Goal: Information Seeking & Learning: Learn about a topic

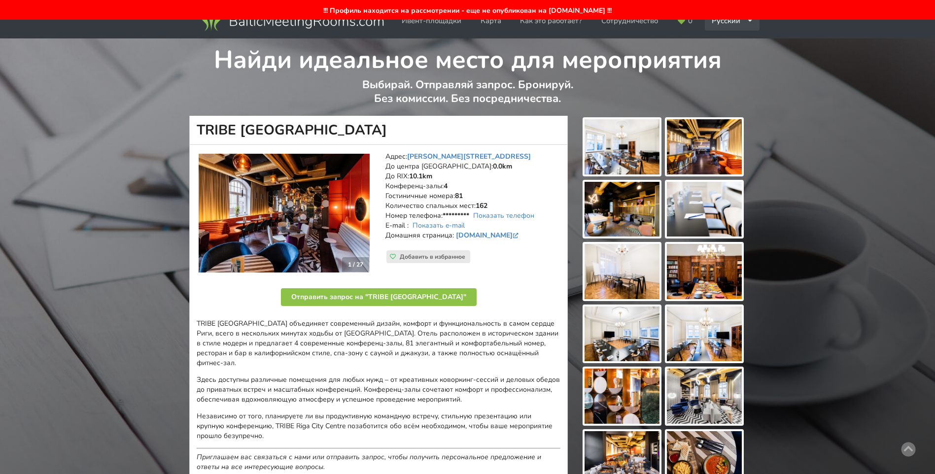
click at [747, 20] on icon at bounding box center [750, 21] width 6 height 6
click at [722, 40] on link "English" at bounding box center [733, 43] width 54 height 19
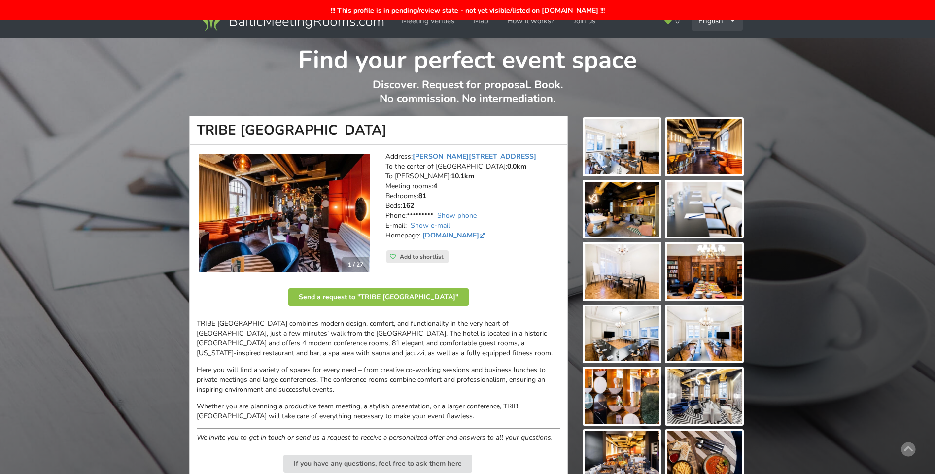
click at [728, 24] on div "English Русский Latviešu" at bounding box center [717, 20] width 51 height 19
click at [719, 59] on link "Latviešu" at bounding box center [717, 62] width 50 height 19
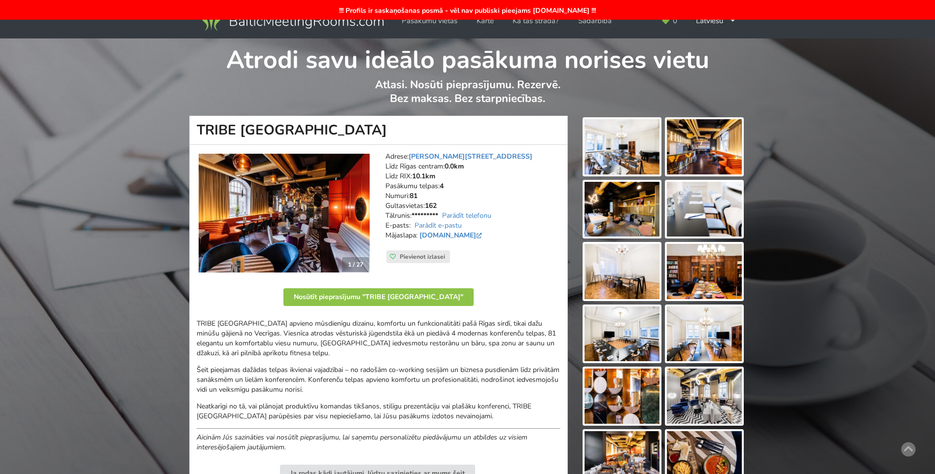
scroll to position [296, 0]
click at [729, 23] on icon at bounding box center [732, 21] width 6 height 6
click at [716, 41] on link "English" at bounding box center [716, 43] width 52 height 19
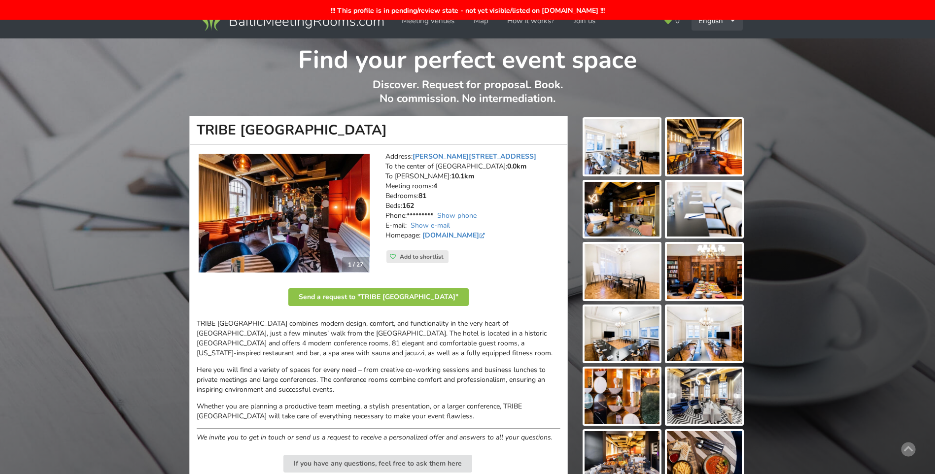
click at [728, 26] on div "English Русский Latviešu" at bounding box center [717, 20] width 51 height 19
click at [702, 61] on link "Latviešu" at bounding box center [717, 62] width 50 height 19
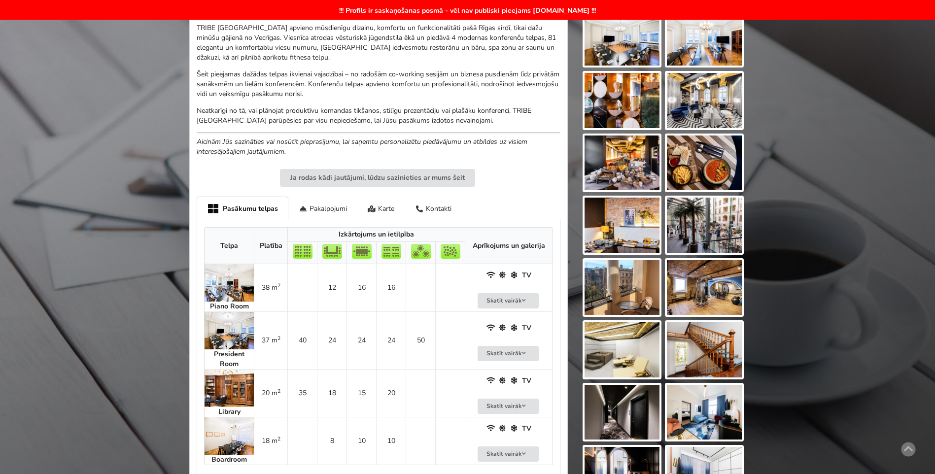
scroll to position [444, 0]
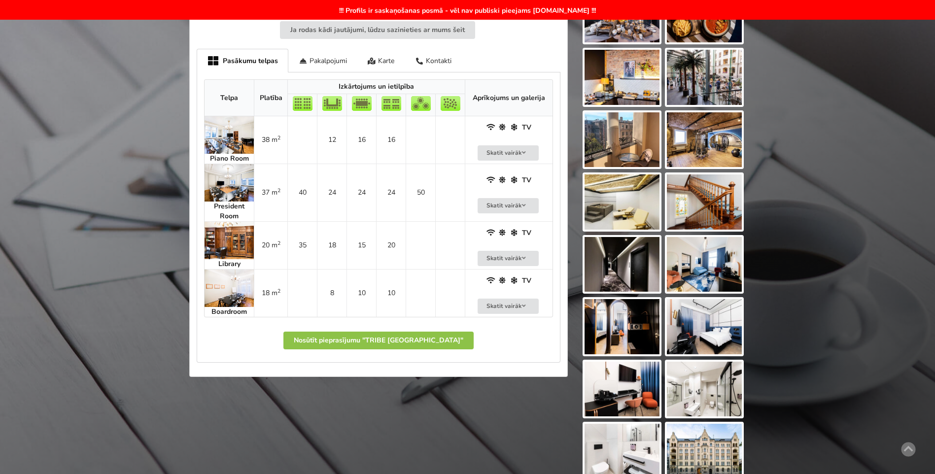
click at [242, 239] on img at bounding box center [229, 240] width 49 height 37
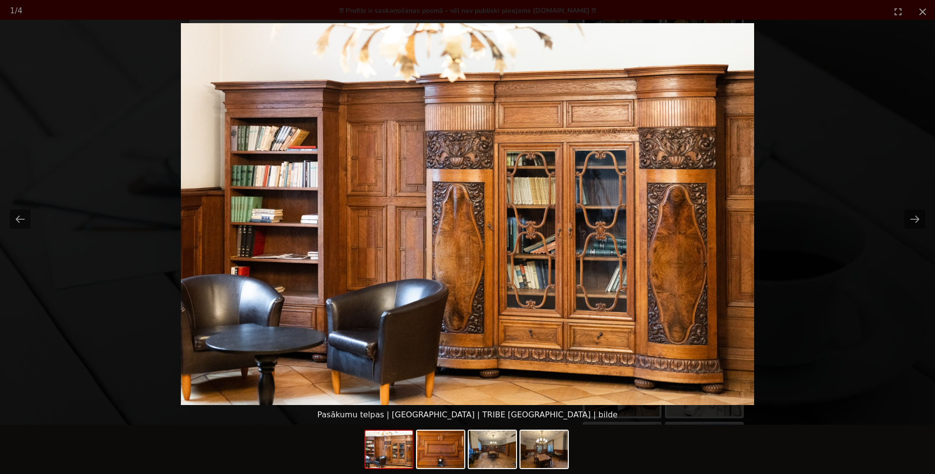
click at [390, 461] on img at bounding box center [388, 449] width 47 height 37
click at [918, 217] on button "Next slide" at bounding box center [914, 218] width 21 height 19
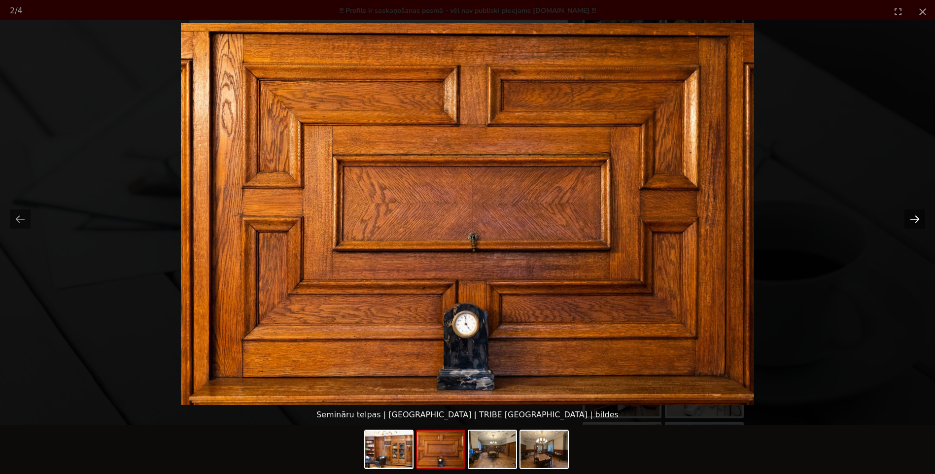
click at [918, 217] on button "Next slide" at bounding box center [914, 218] width 21 height 19
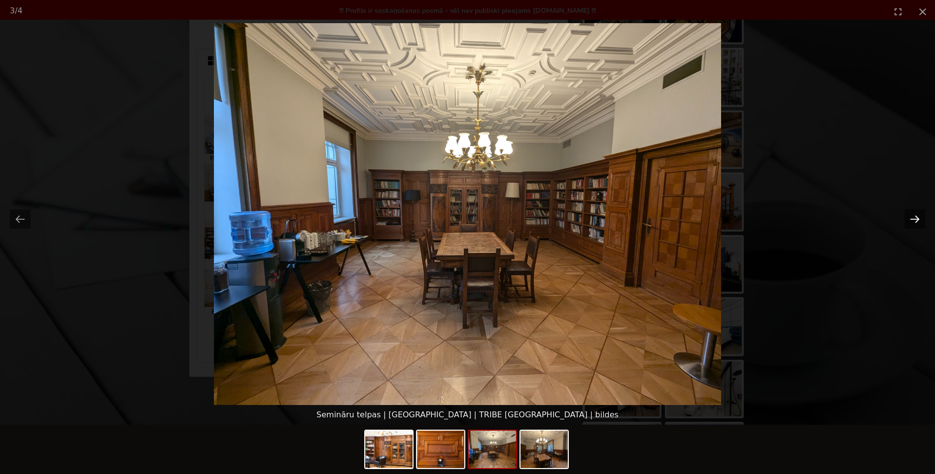
click at [918, 217] on button "Next slide" at bounding box center [914, 218] width 21 height 19
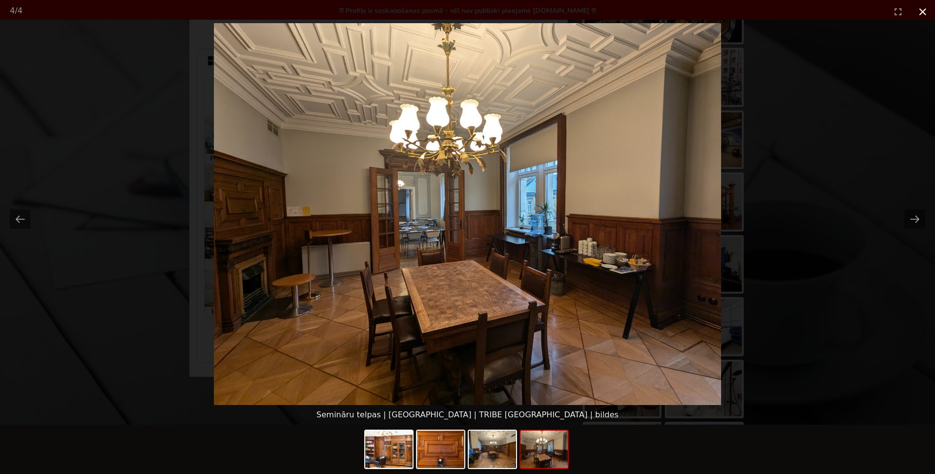
click at [925, 10] on button "Close gallery" at bounding box center [922, 11] width 25 height 23
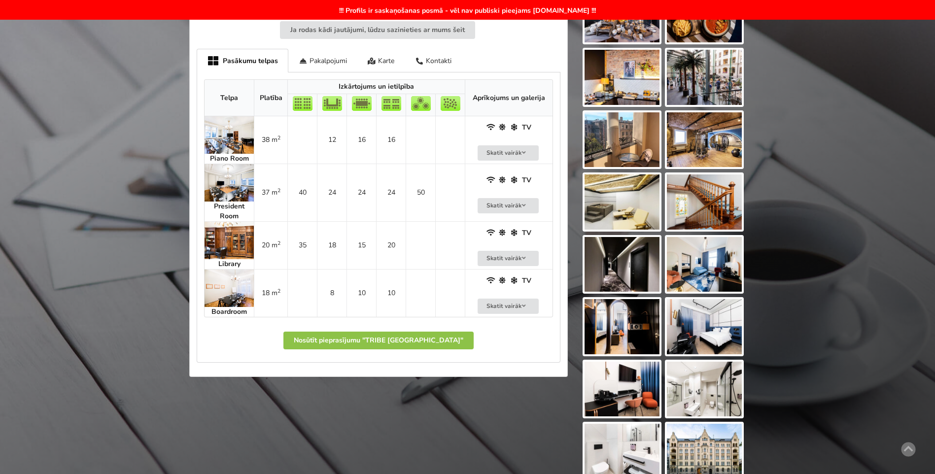
click at [235, 285] on img at bounding box center [229, 288] width 49 height 37
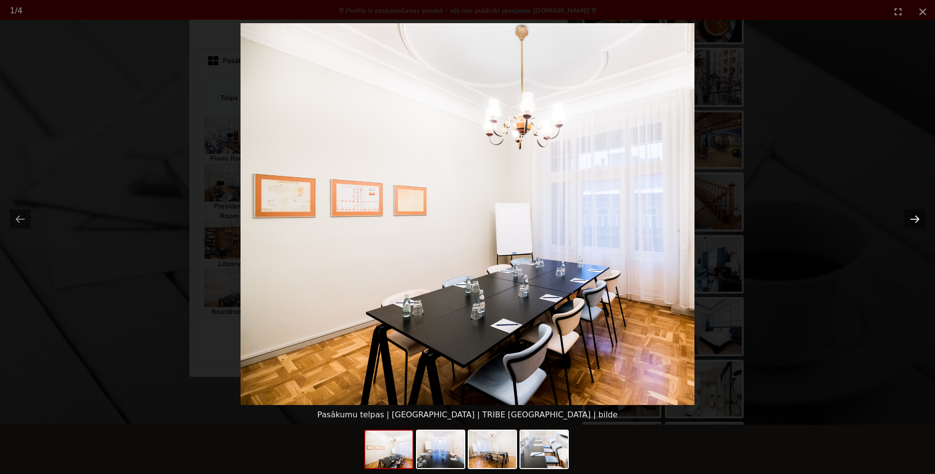
click at [909, 220] on button "Next slide" at bounding box center [914, 218] width 21 height 19
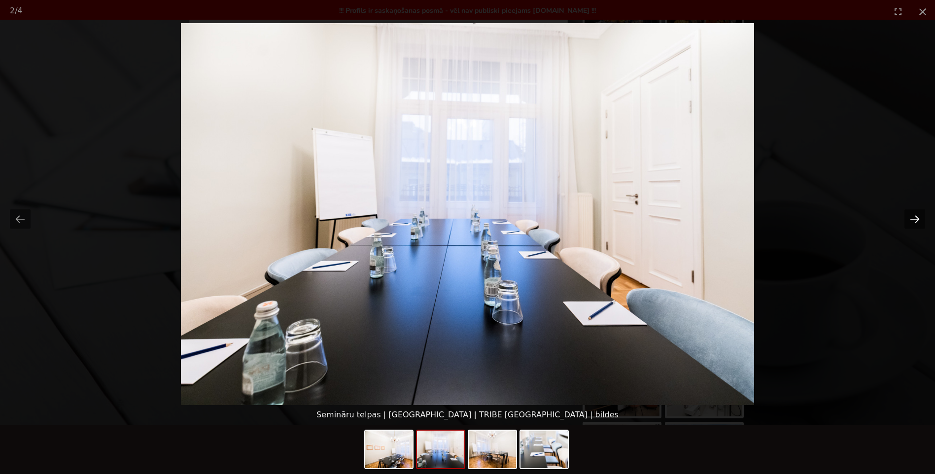
click at [909, 220] on button "Next slide" at bounding box center [914, 218] width 21 height 19
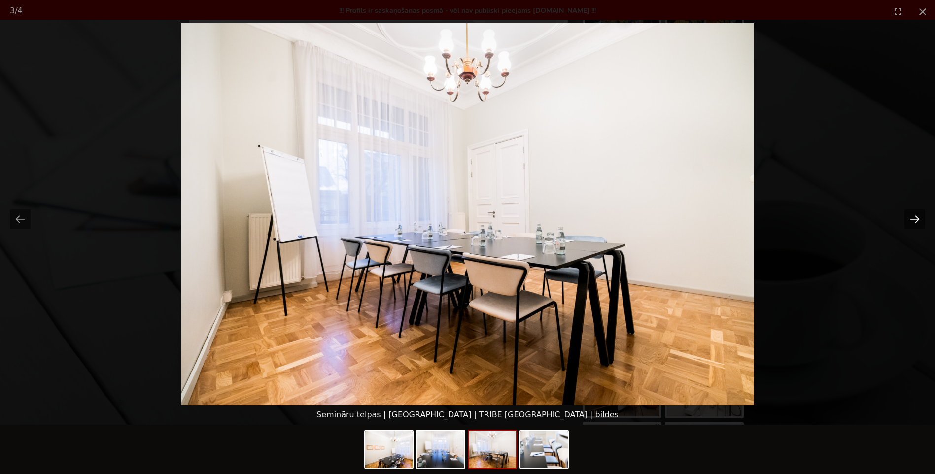
click at [909, 219] on button "Next slide" at bounding box center [914, 218] width 21 height 19
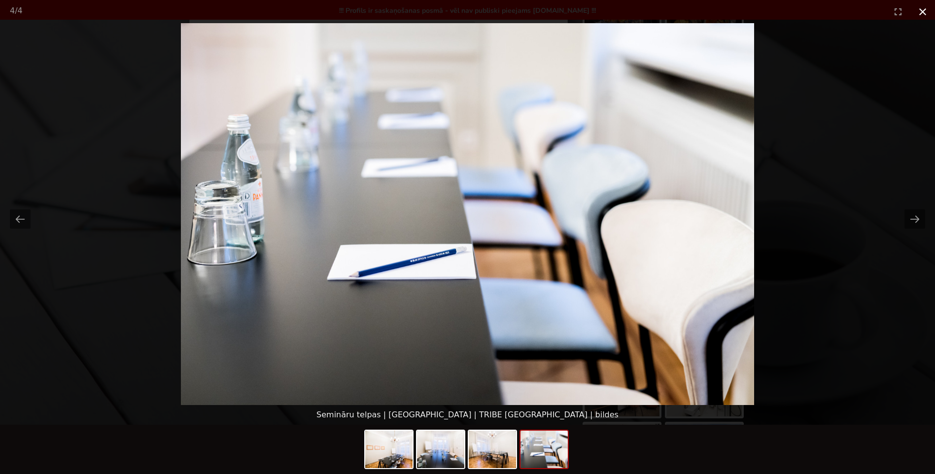
click at [920, 6] on button "Close gallery" at bounding box center [922, 11] width 25 height 23
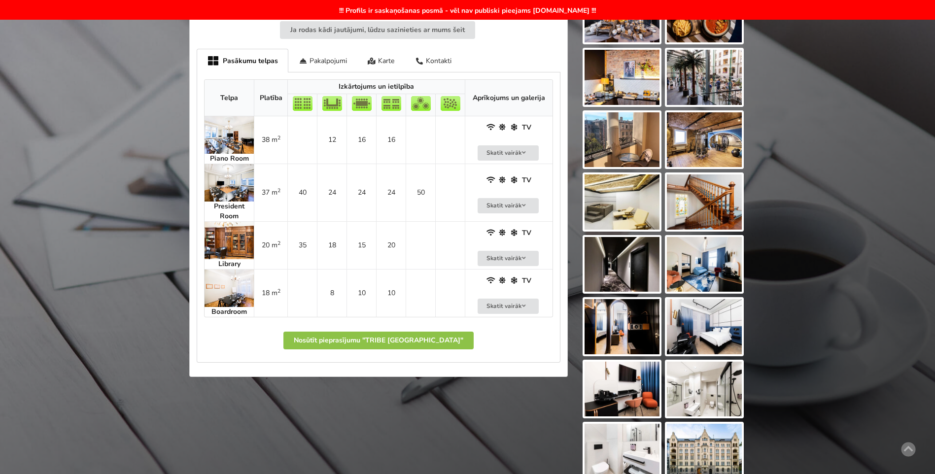
click at [232, 132] on img at bounding box center [229, 134] width 49 height 37
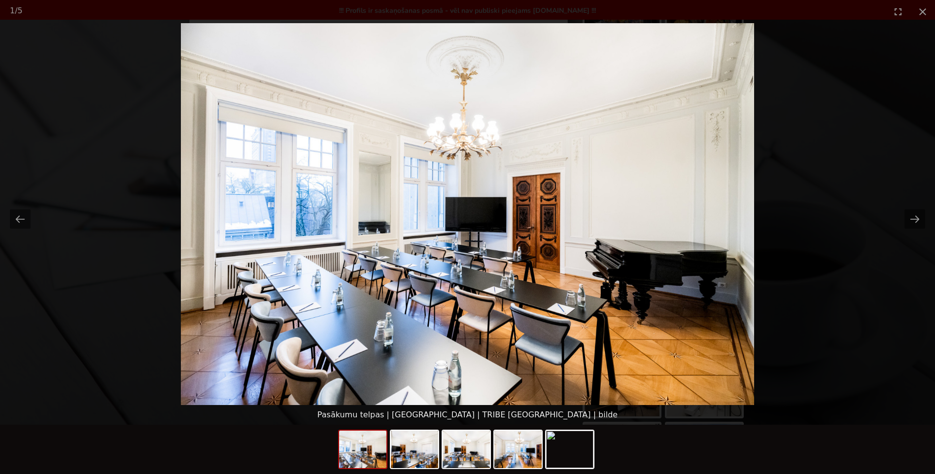
click at [370, 458] on img at bounding box center [362, 449] width 47 height 37
click at [908, 217] on button "Next slide" at bounding box center [914, 218] width 21 height 19
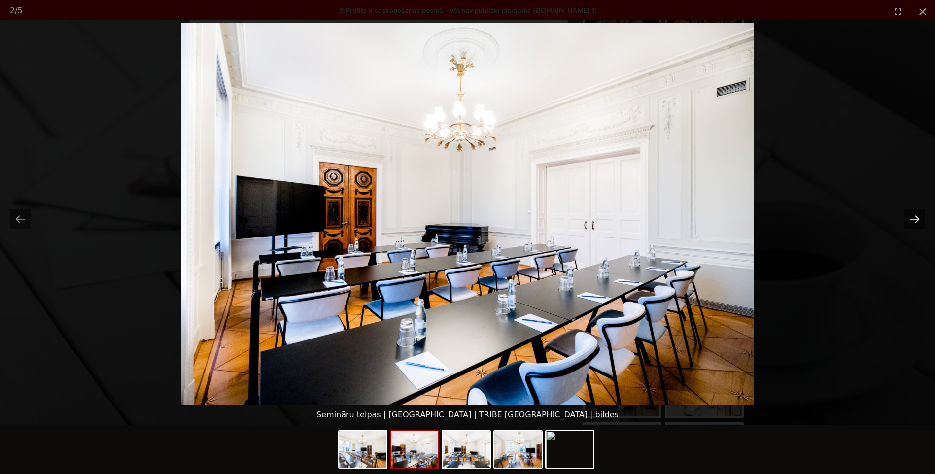
click at [908, 217] on button "Next slide" at bounding box center [914, 218] width 21 height 19
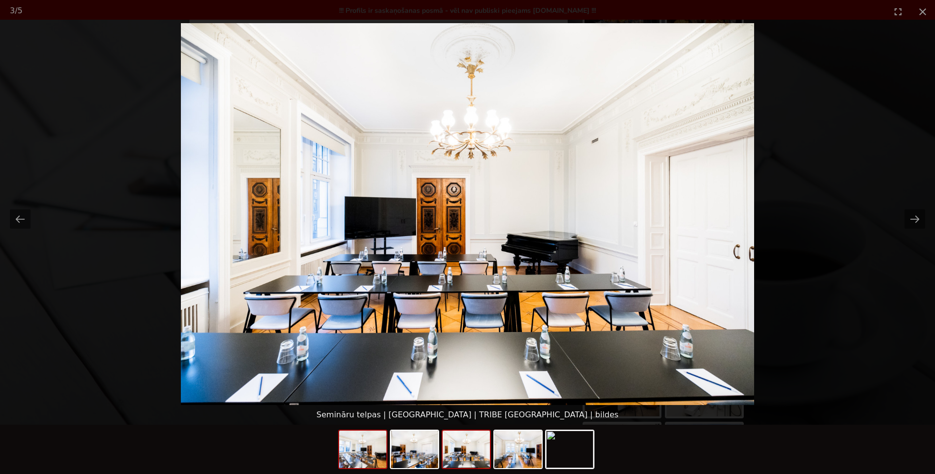
click at [379, 456] on img at bounding box center [362, 449] width 47 height 37
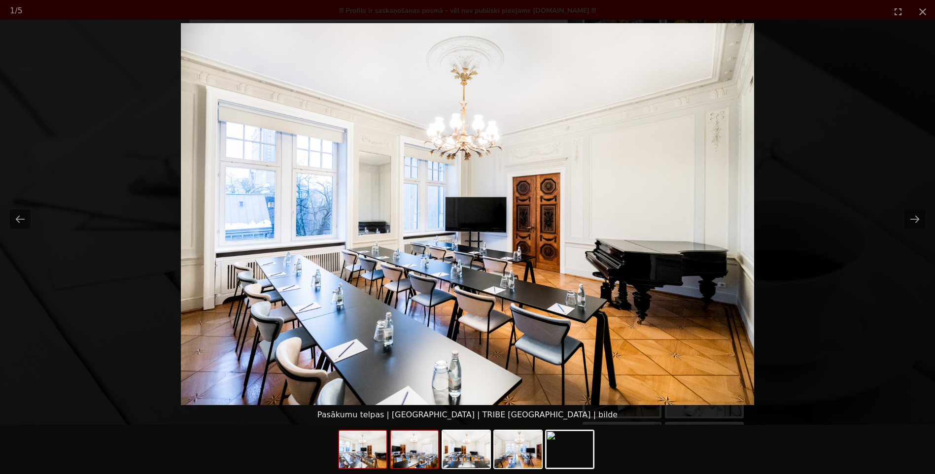
click at [427, 455] on img at bounding box center [414, 449] width 47 height 37
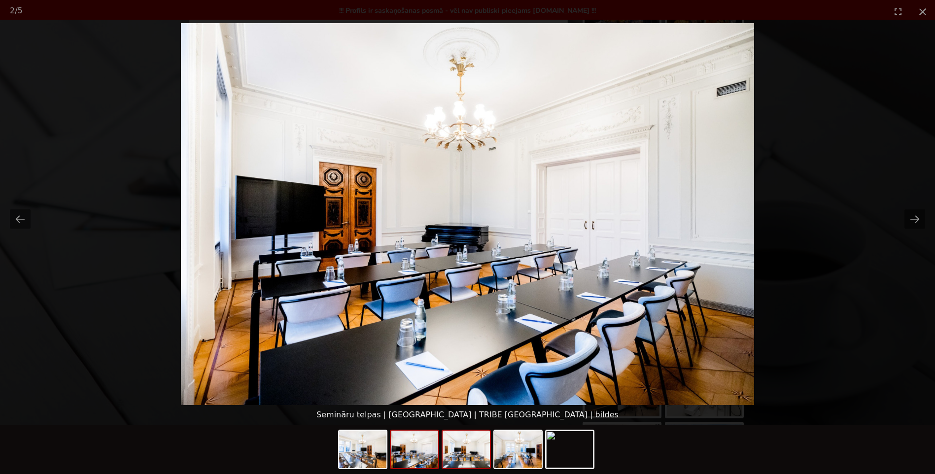
click at [471, 453] on img at bounding box center [466, 449] width 47 height 37
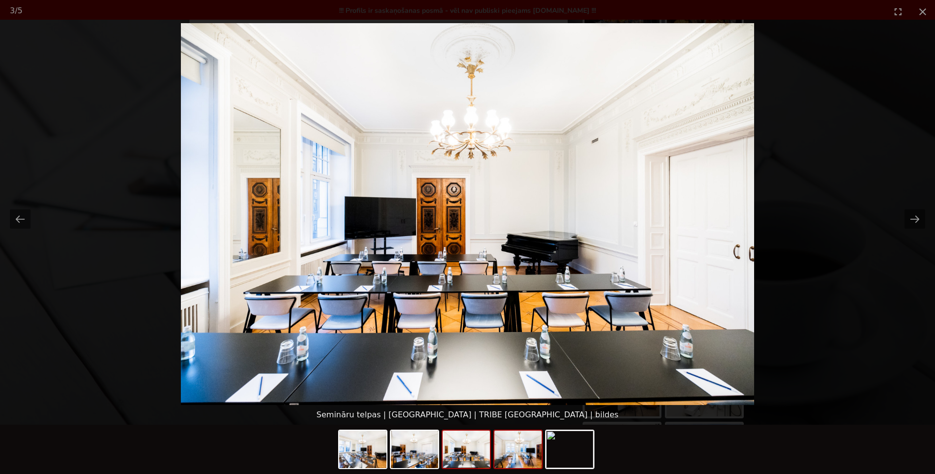
click at [517, 455] on img at bounding box center [517, 449] width 47 height 37
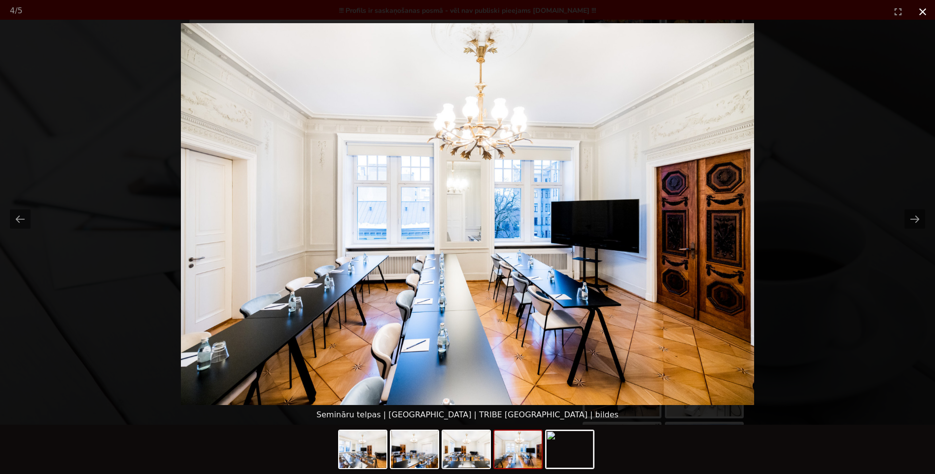
click at [921, 12] on button "Close gallery" at bounding box center [922, 11] width 25 height 23
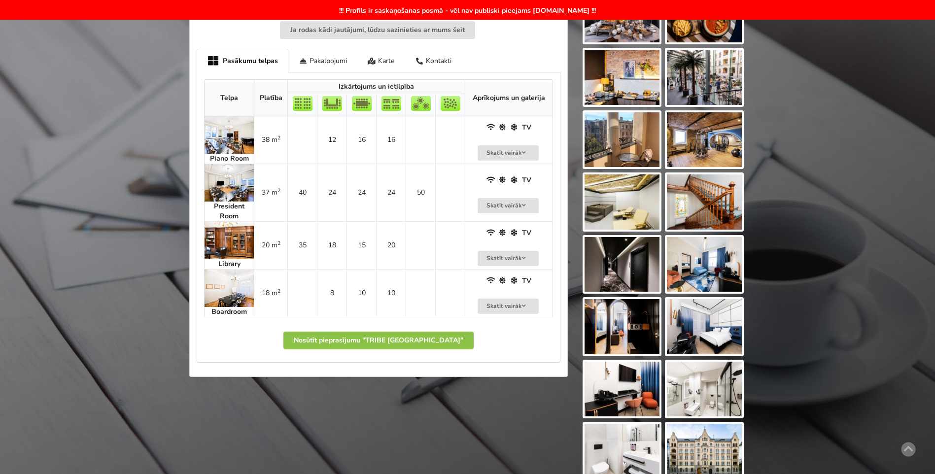
click at [224, 133] on img at bounding box center [229, 134] width 49 height 37
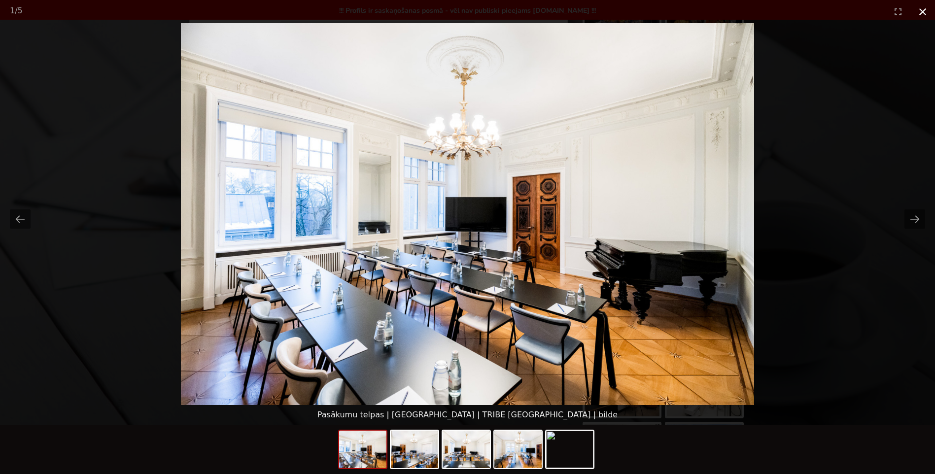
click at [925, 7] on button "Close gallery" at bounding box center [922, 11] width 25 height 23
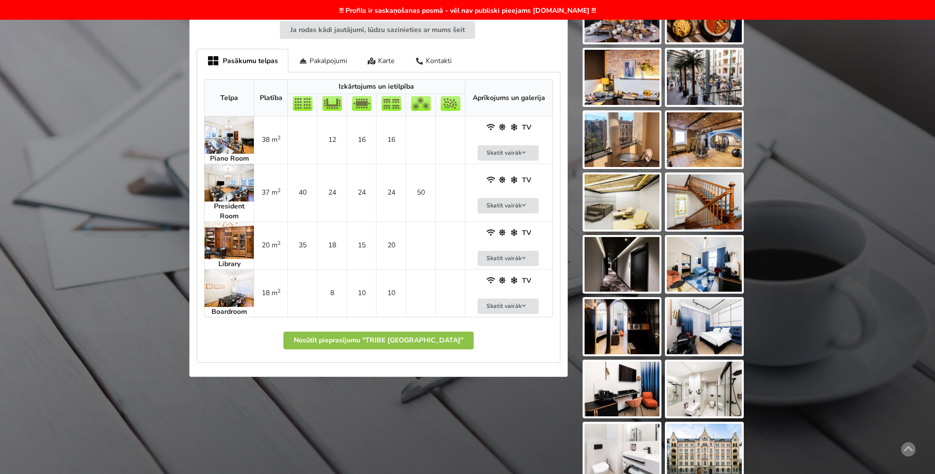
click at [217, 180] on img at bounding box center [229, 182] width 49 height 37
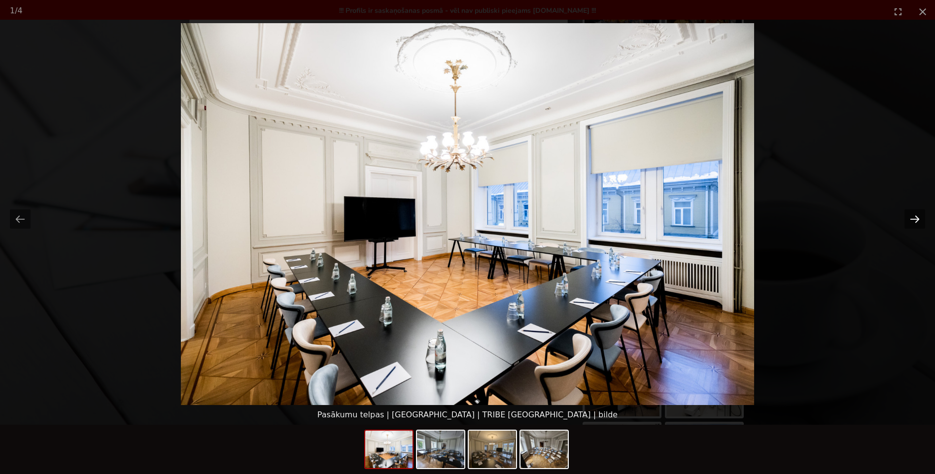
click at [915, 218] on button "Next slide" at bounding box center [914, 218] width 21 height 19
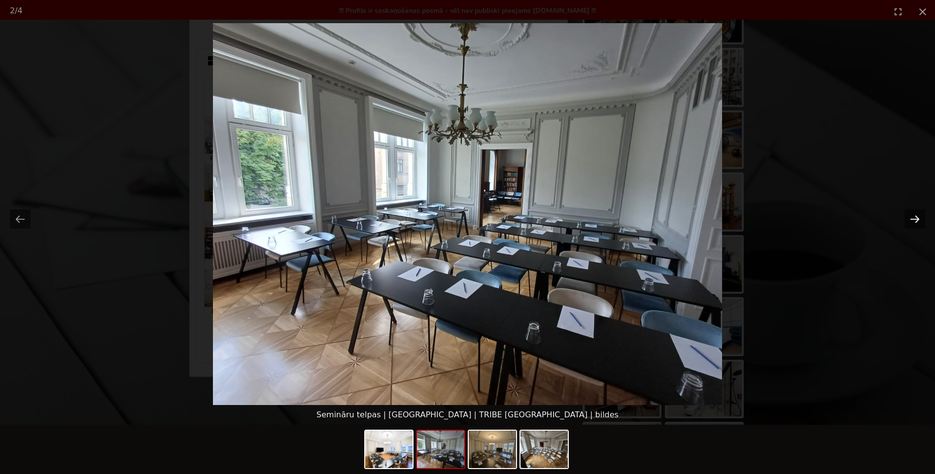
click at [915, 218] on button "Next slide" at bounding box center [914, 218] width 21 height 19
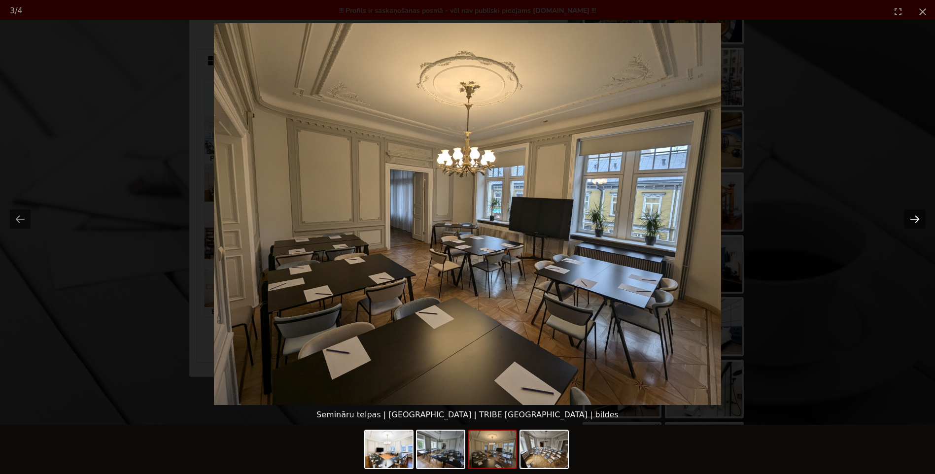
click at [915, 218] on button "Next slide" at bounding box center [914, 218] width 21 height 19
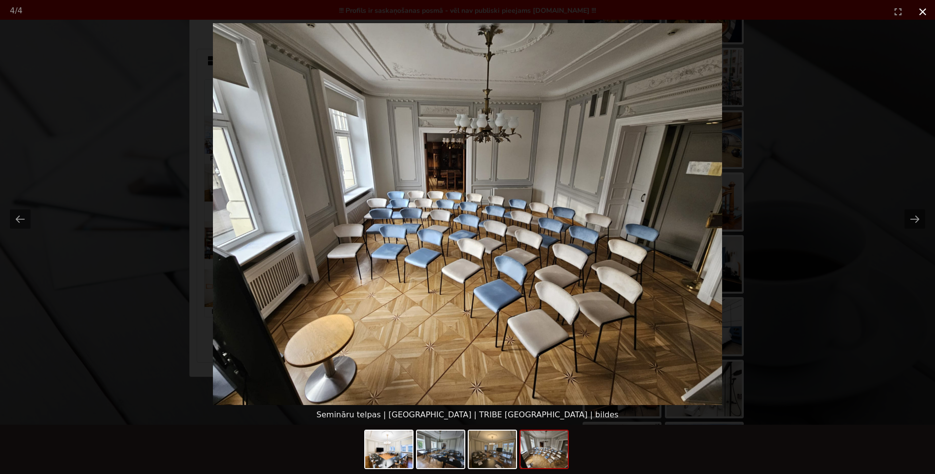
click at [924, 11] on button "Close gallery" at bounding box center [922, 11] width 25 height 23
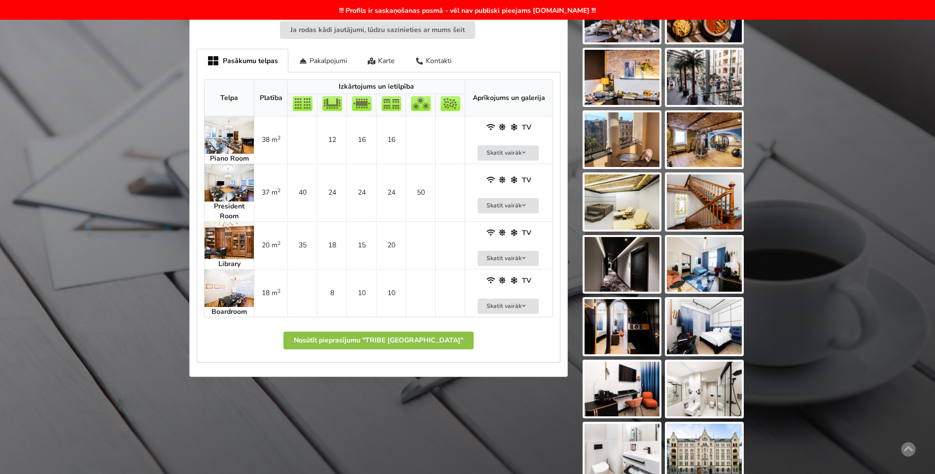
click at [238, 142] on img at bounding box center [229, 134] width 49 height 37
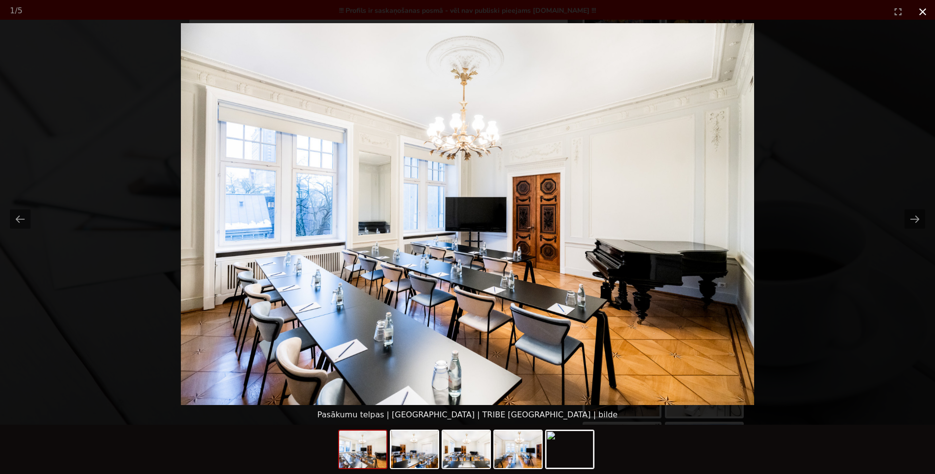
click at [928, 13] on button "Close gallery" at bounding box center [922, 11] width 25 height 23
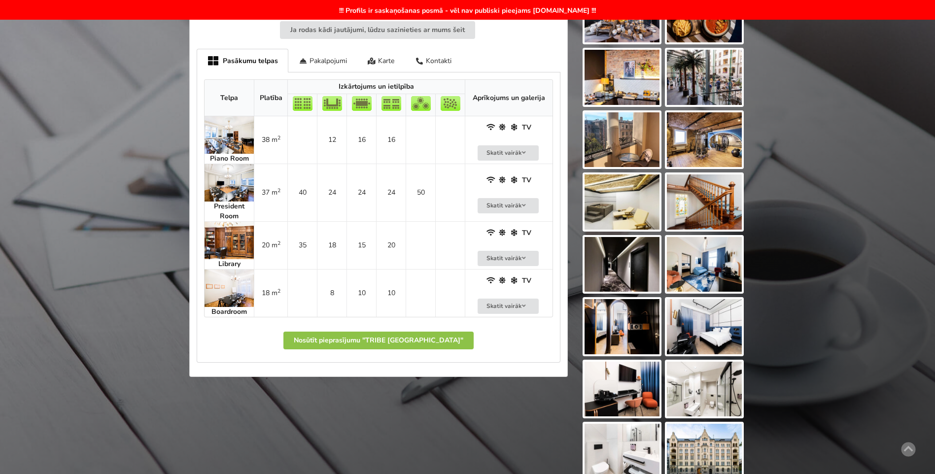
click at [228, 184] on img at bounding box center [229, 182] width 49 height 37
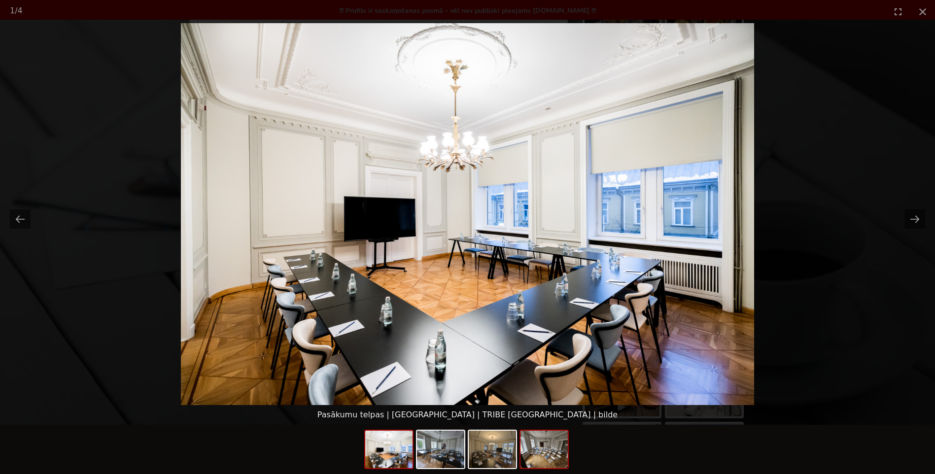
click at [546, 451] on img at bounding box center [543, 449] width 47 height 37
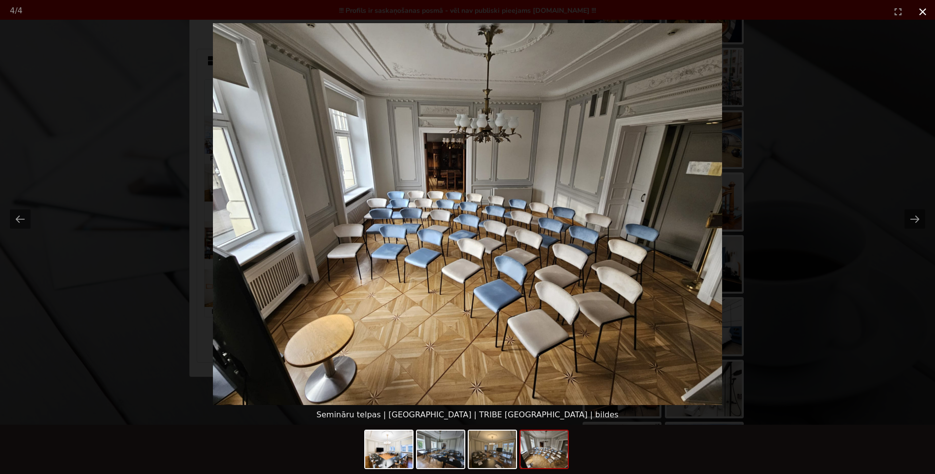
click at [917, 13] on button "Close gallery" at bounding box center [922, 11] width 25 height 23
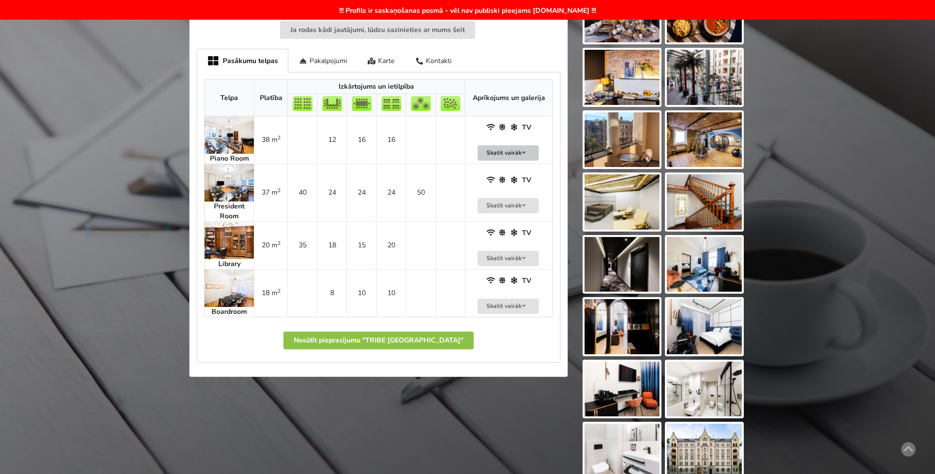
click at [513, 155] on button "Skatīt vairāk" at bounding box center [508, 152] width 61 height 15
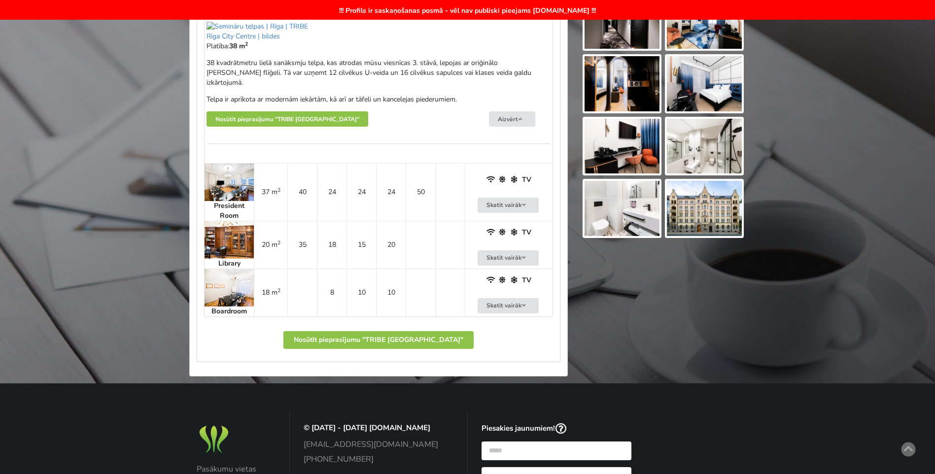
scroll to position [690, 0]
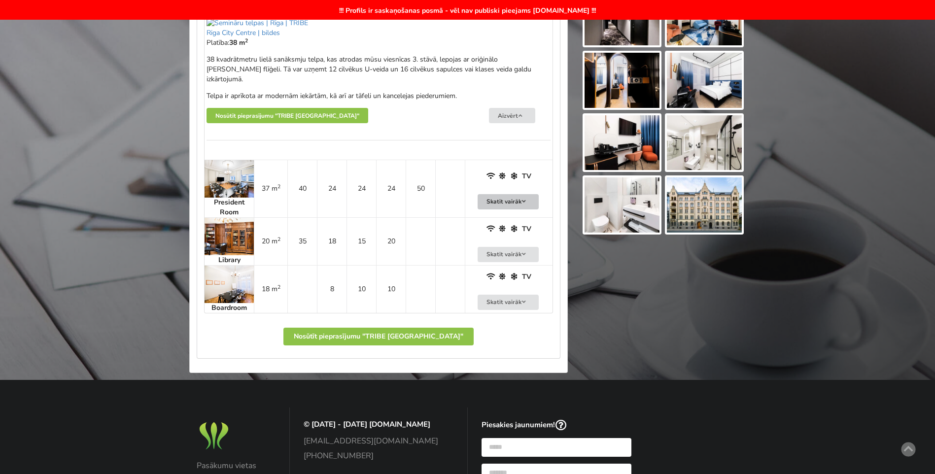
click at [503, 194] on button "Skatīt vairāk" at bounding box center [508, 201] width 61 height 15
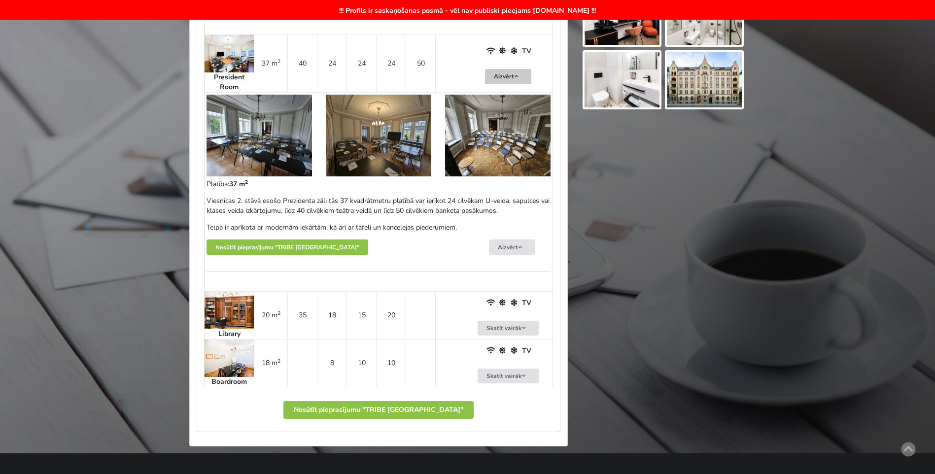
scroll to position [838, 0]
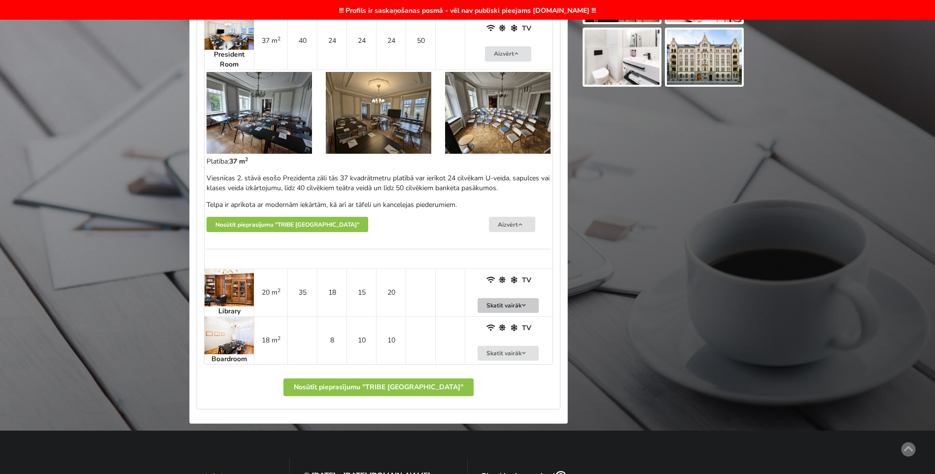
click at [510, 298] on button "Skatīt vairāk" at bounding box center [508, 305] width 61 height 15
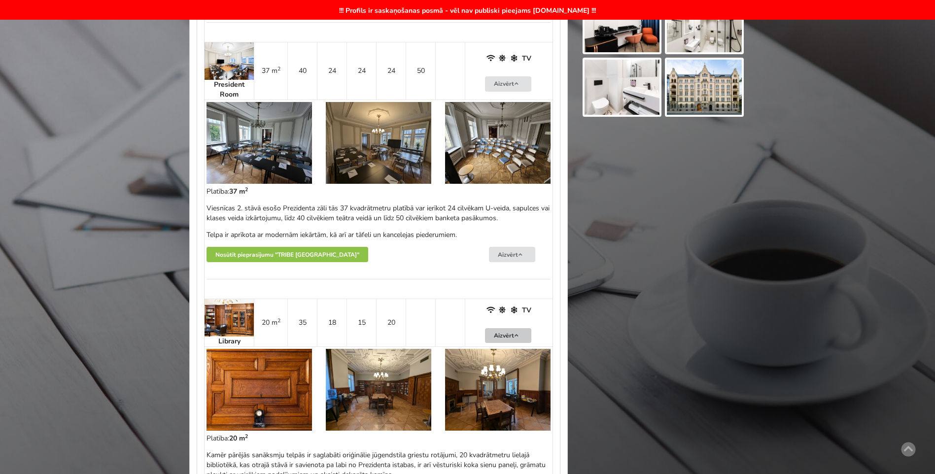
scroll to position [739, 0]
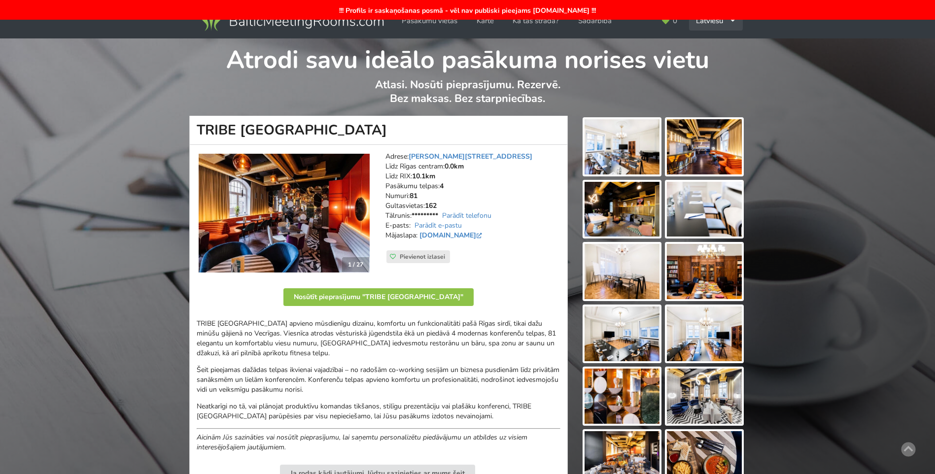
click at [729, 21] on icon at bounding box center [732, 21] width 6 height 6
click at [709, 44] on link "English" at bounding box center [716, 43] width 52 height 19
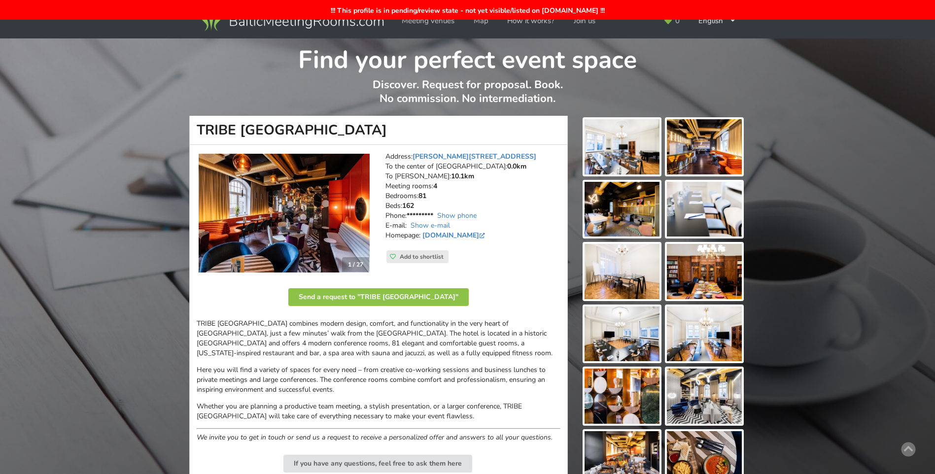
click at [289, 188] on img at bounding box center [284, 213] width 171 height 119
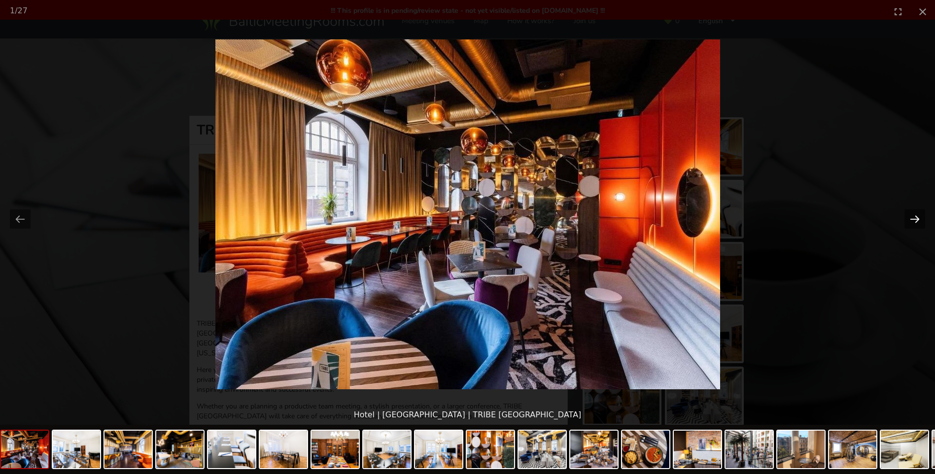
click at [915, 219] on button "Next slide" at bounding box center [914, 218] width 21 height 19
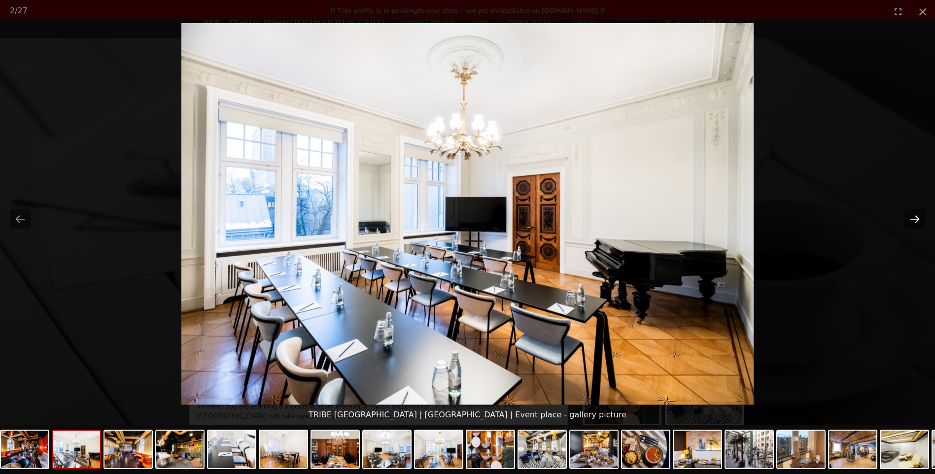
click at [915, 219] on button "Next slide" at bounding box center [914, 218] width 21 height 19
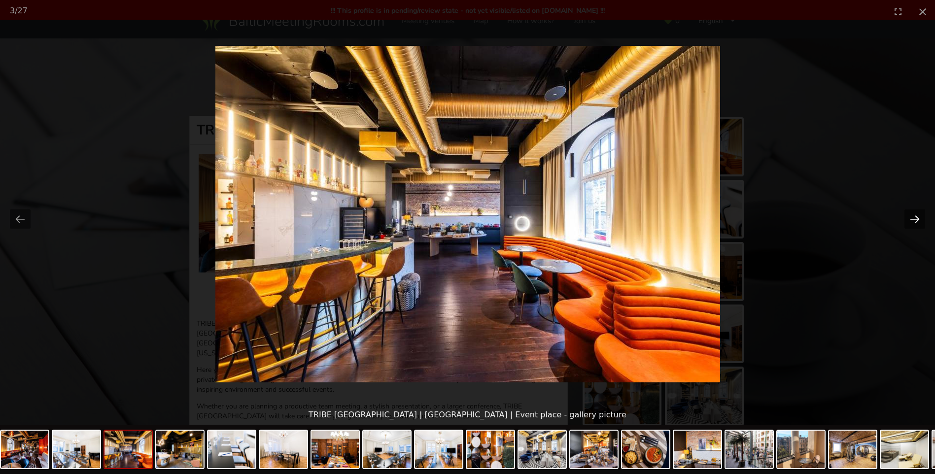
click at [915, 219] on button "Next slide" at bounding box center [914, 218] width 21 height 19
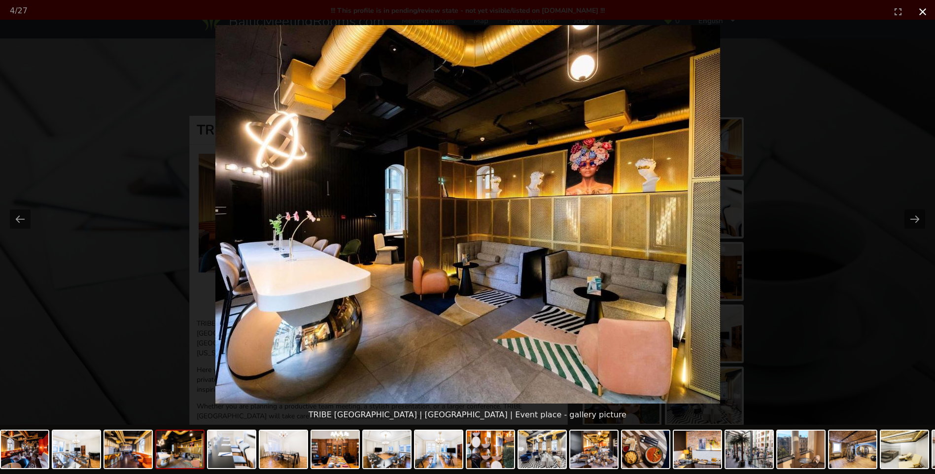
drag, startPoint x: 921, startPoint y: 7, endPoint x: 916, endPoint y: 14, distance: 8.9
click at [920, 7] on button "Close gallery" at bounding box center [922, 11] width 25 height 23
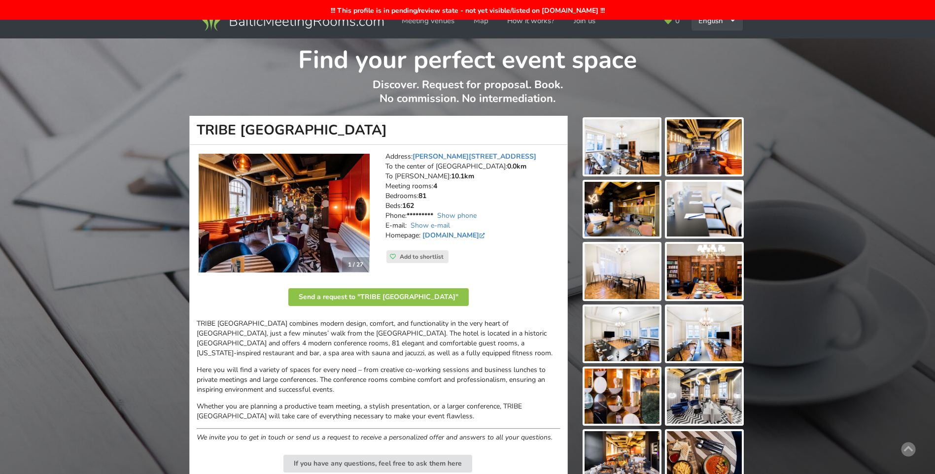
click at [729, 23] on icon at bounding box center [732, 21] width 6 height 6
click at [712, 56] on link "Latviešu" at bounding box center [717, 62] width 50 height 19
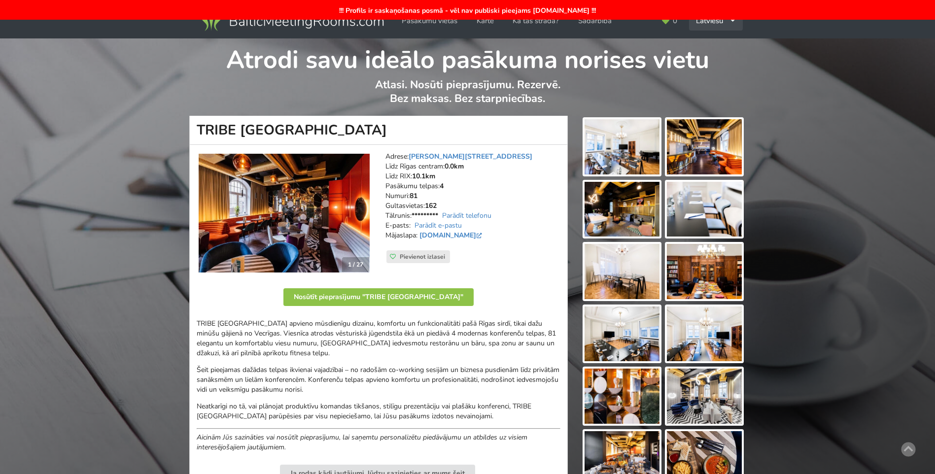
click at [722, 22] on div "Latviešu English Русский" at bounding box center [716, 20] width 54 height 19
click at [704, 58] on link "Русский" at bounding box center [716, 62] width 52 height 19
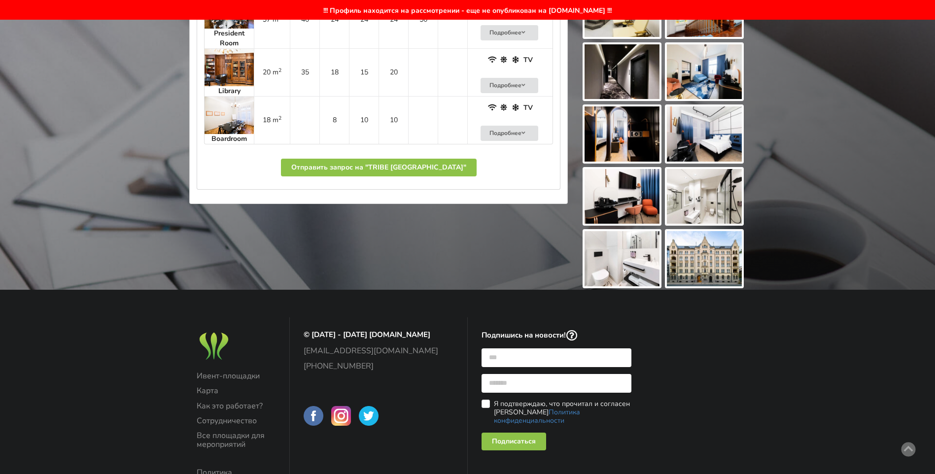
scroll to position [542, 0]
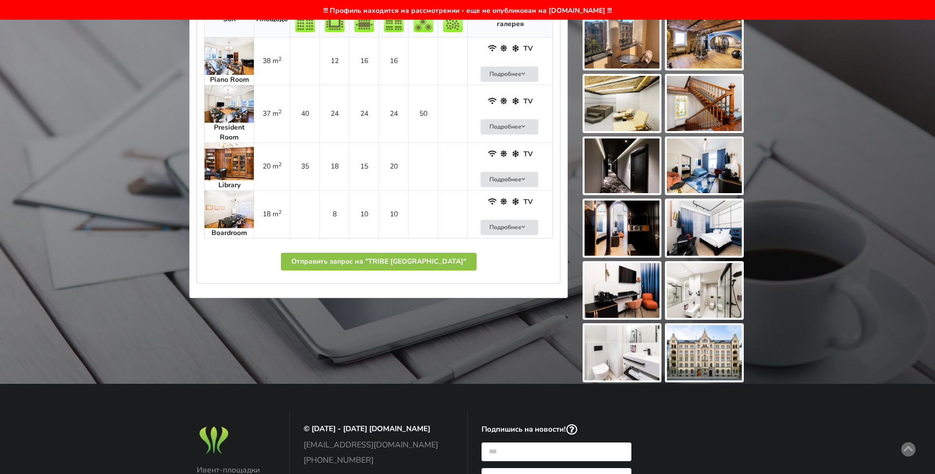
click at [630, 348] on img at bounding box center [622, 352] width 75 height 55
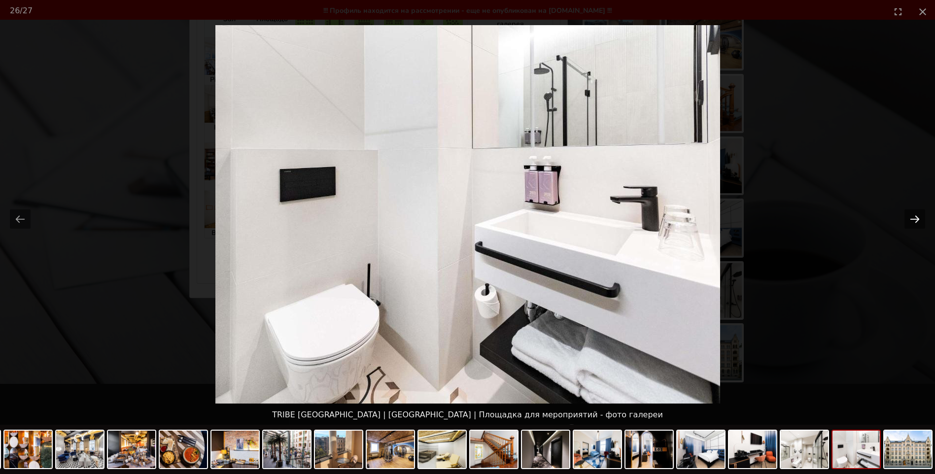
click at [918, 218] on button "Next slide" at bounding box center [914, 218] width 21 height 19
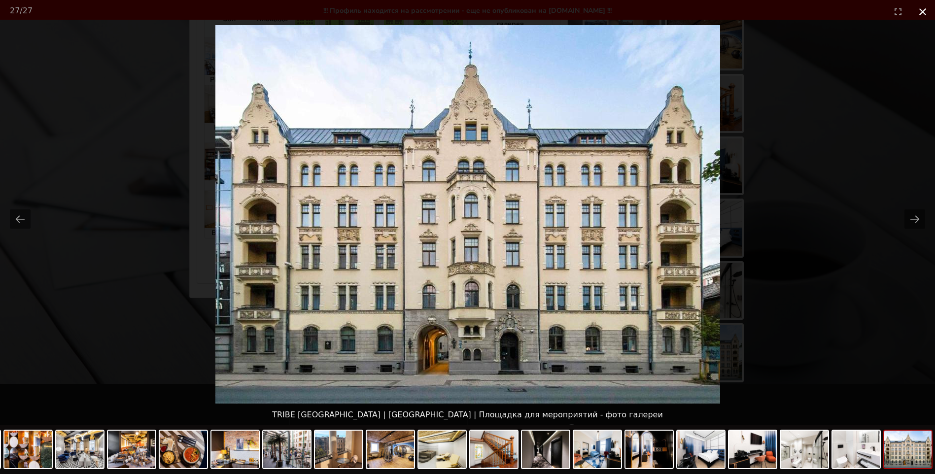
click at [923, 13] on button "Close gallery" at bounding box center [922, 11] width 25 height 23
